Goal: Transaction & Acquisition: Book appointment/travel/reservation

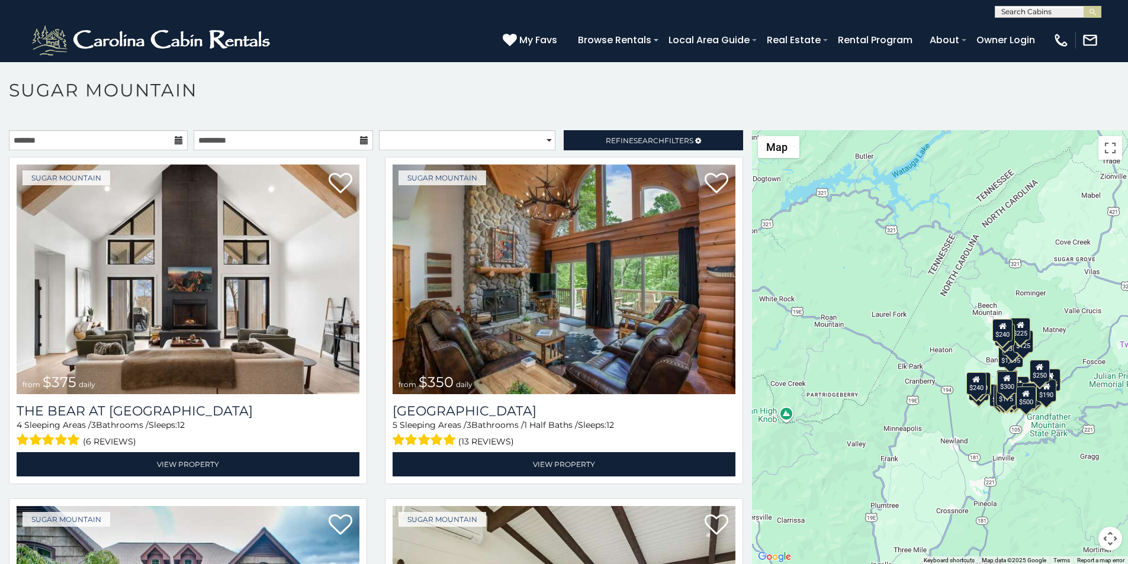
scroll to position [5, 0]
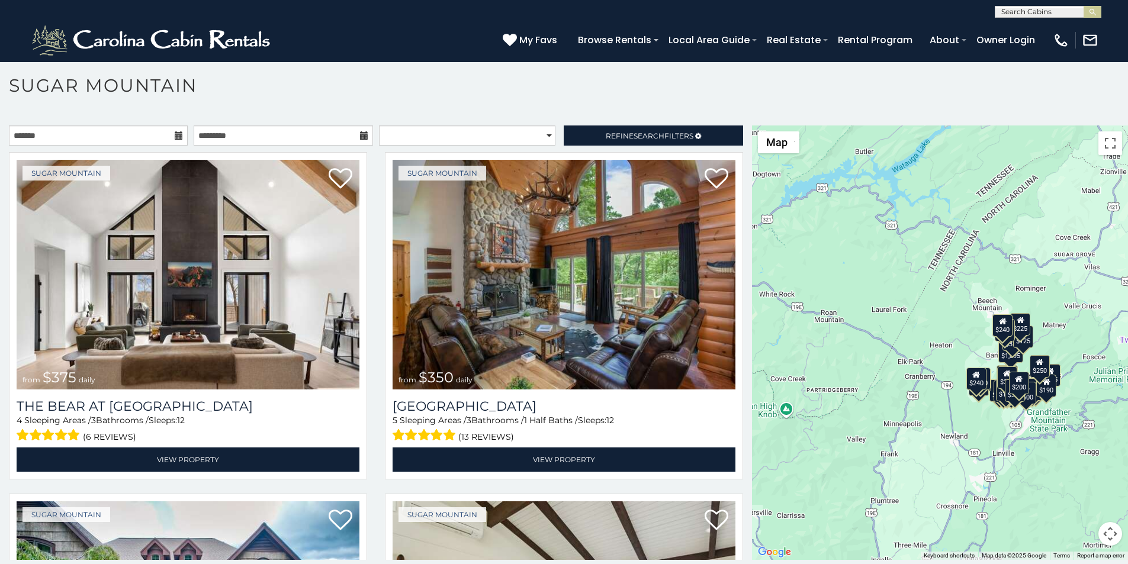
click at [455, 562] on div "**********" at bounding box center [564, 331] width 1128 height 494
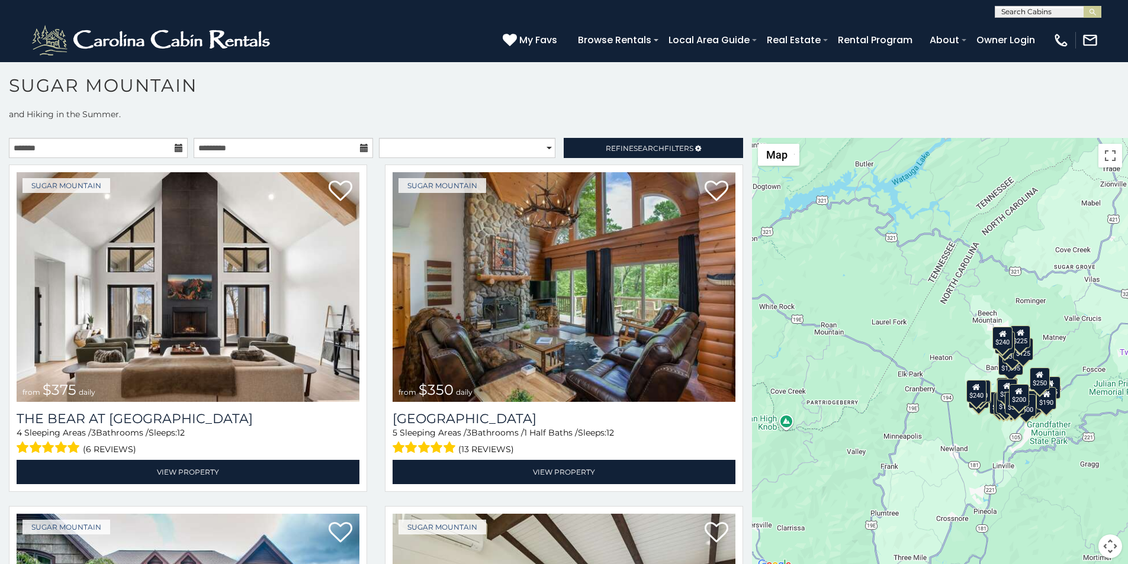
scroll to position [0, 0]
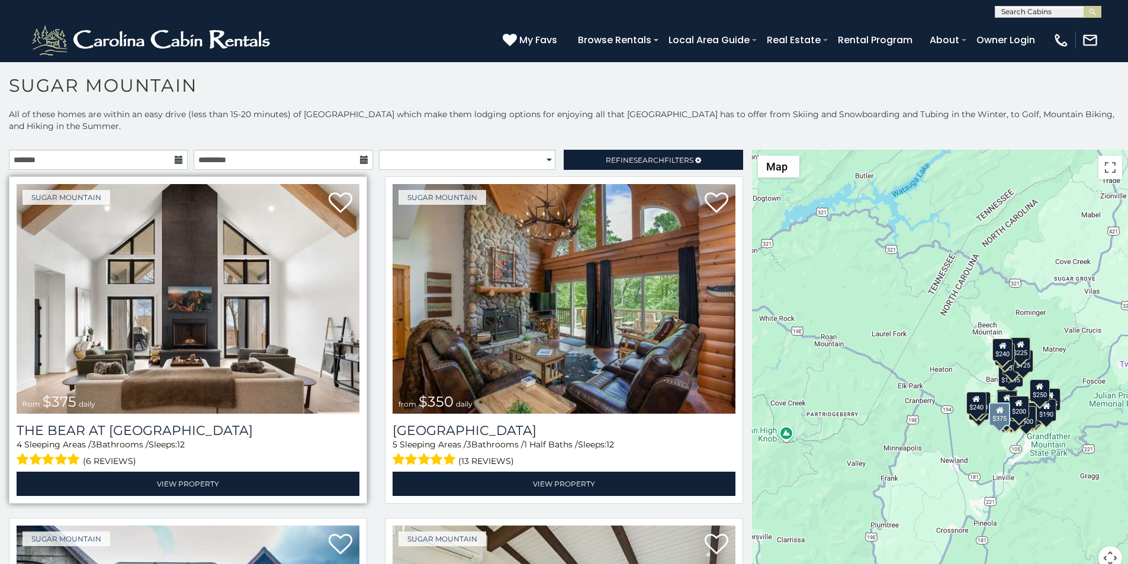
click at [17, 414] on div "The Bear At Sugar Mountain 4 Sleeping Areas / 3 Bathrooms / Sleeps: 12 (6 revie…" at bounding box center [188, 455] width 343 height 82
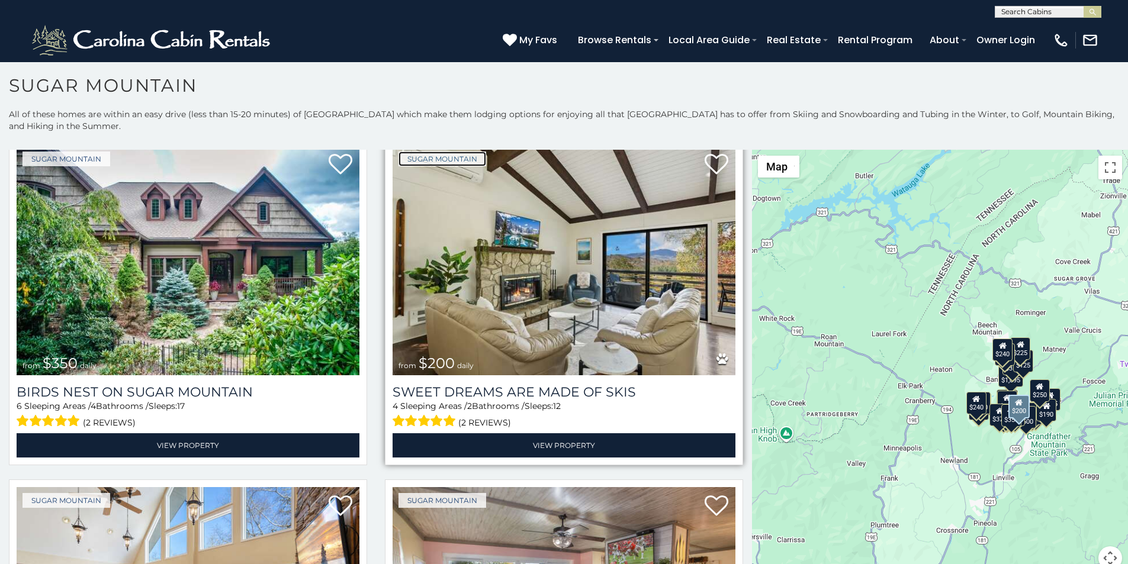
click at [409, 152] on link "Sugar Mountain" at bounding box center [443, 159] width 88 height 15
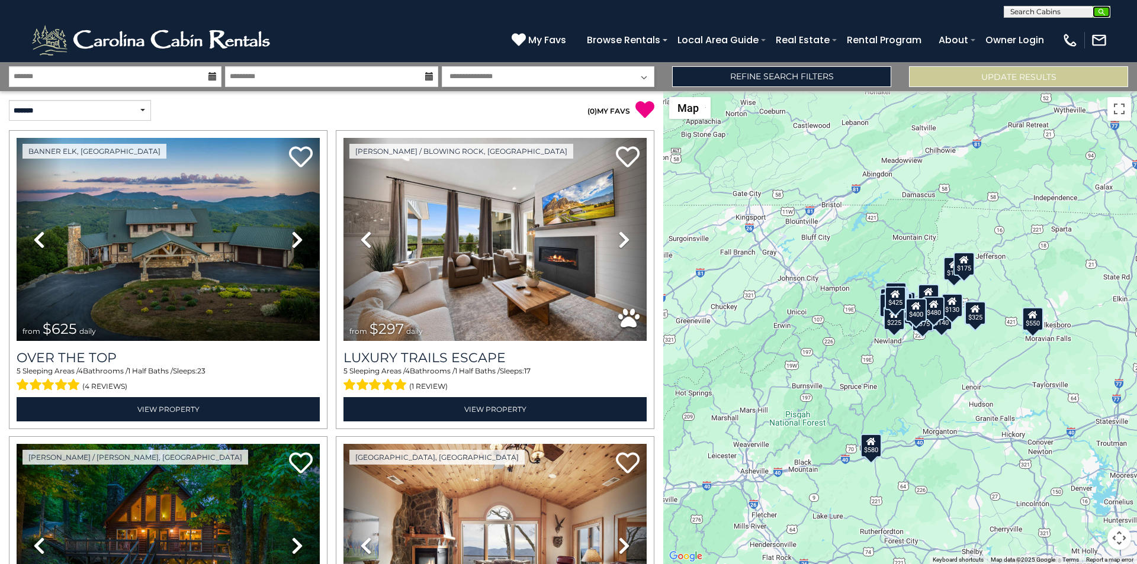
click at [1107, 16] on button "submit" at bounding box center [1102, 12] width 18 height 12
